Goal: Find specific page/section: Find specific page/section

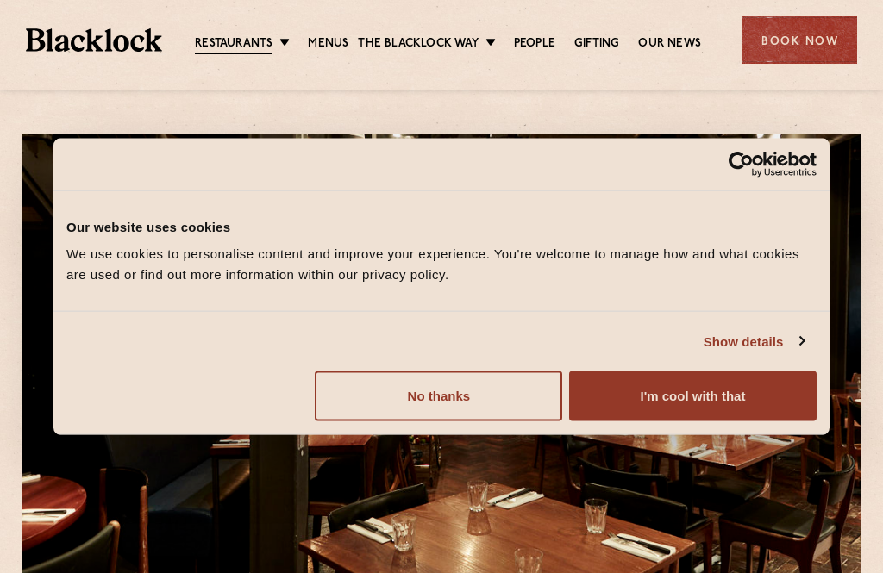
click at [715, 398] on button "I'm cool with that" at bounding box center [692, 397] width 247 height 50
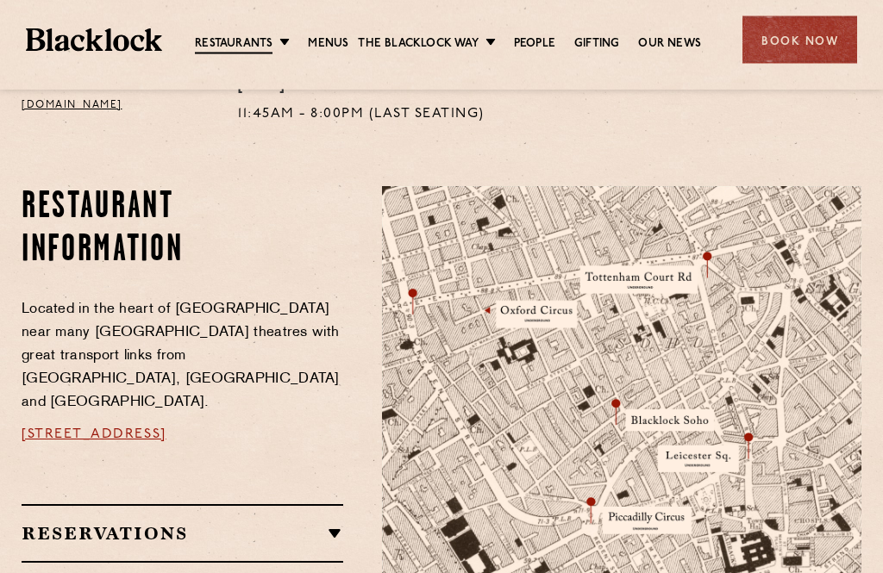
scroll to position [861, 0]
click at [535, 46] on link "People" at bounding box center [534, 43] width 41 height 17
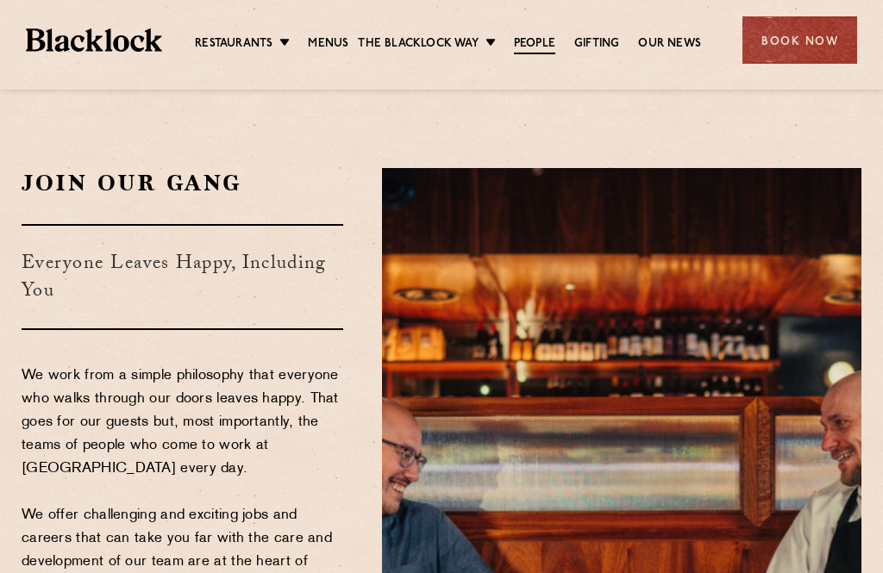
click at [341, 45] on link "Menus" at bounding box center [328, 43] width 41 height 17
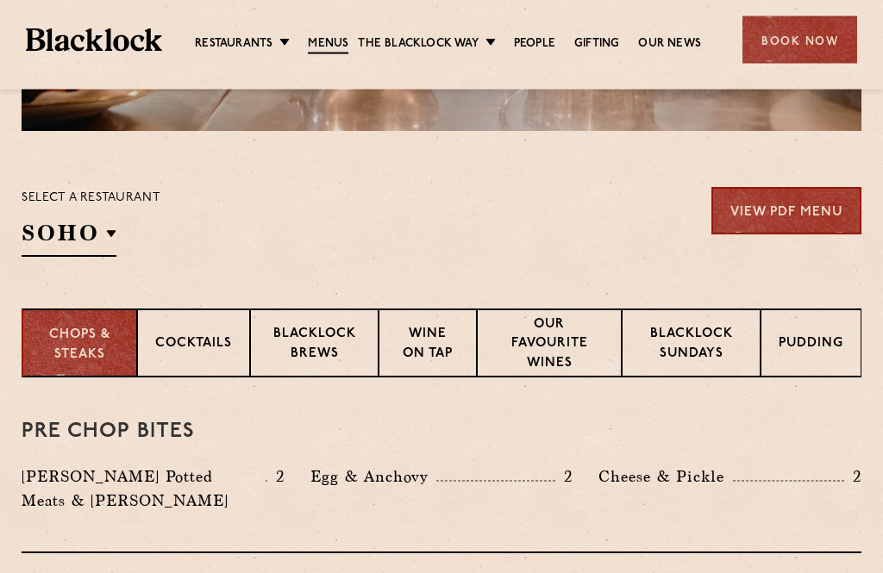
scroll to position [490, 0]
click at [186, 335] on p "Cocktails" at bounding box center [193, 346] width 77 height 22
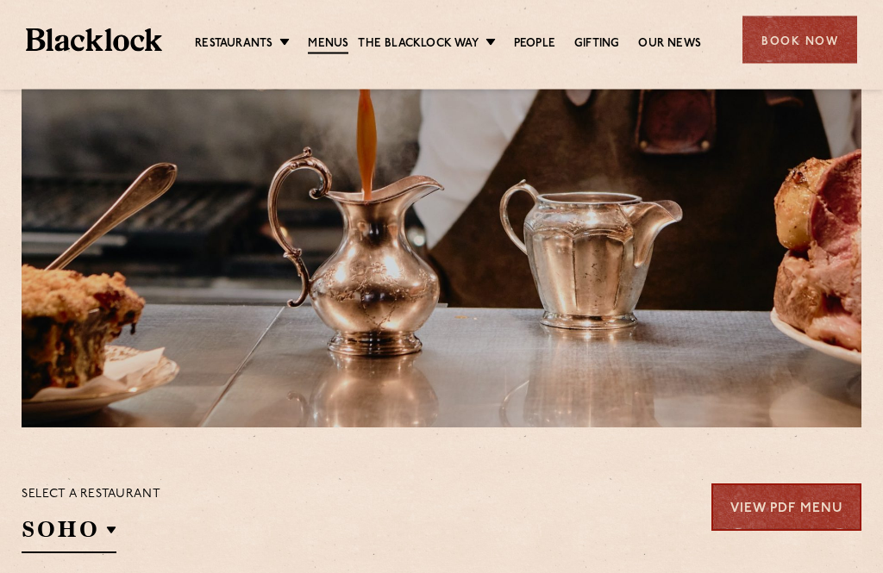
scroll to position [0, 0]
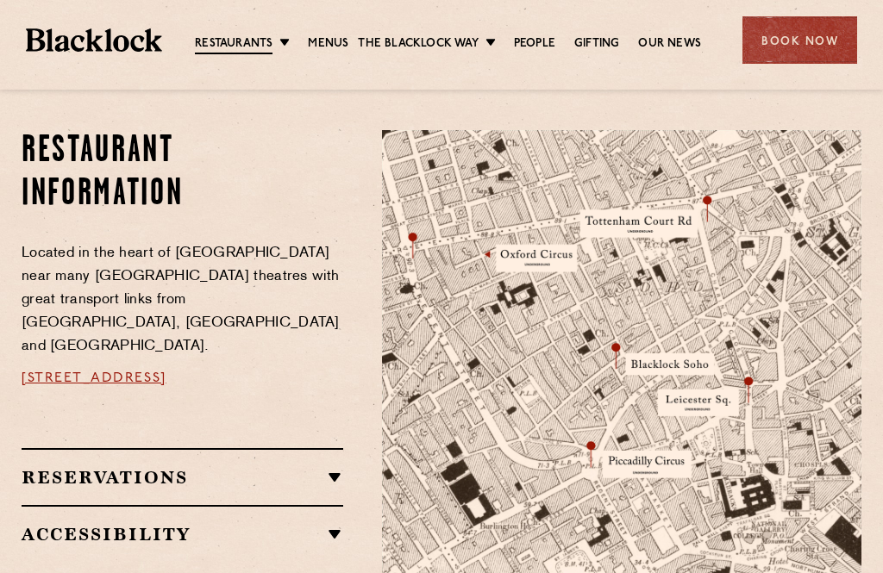
click at [87, 372] on link "[STREET_ADDRESS]" at bounding box center [94, 379] width 145 height 14
